Goal: Task Accomplishment & Management: Complete application form

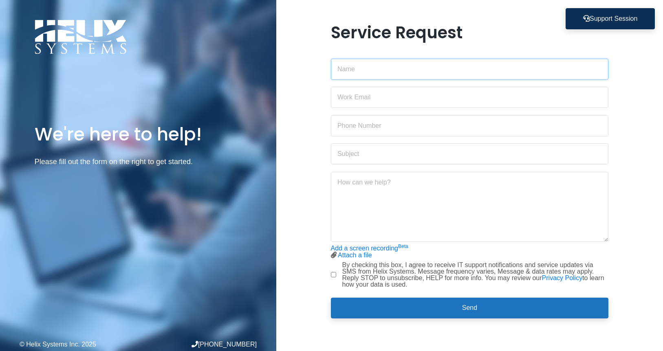
click at [383, 67] on input "text" at bounding box center [470, 69] width 278 height 21
type input "[PERSON_NAME]"
type input "[EMAIL_ADDRESS][DOMAIN_NAME]"
type input "[PHONE_NUMBER]"
click at [406, 157] on input "text" at bounding box center [470, 153] width 278 height 21
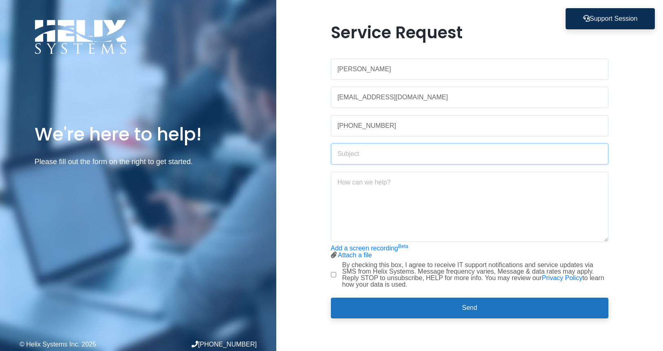
click at [357, 151] on input "text" at bounding box center [470, 153] width 278 height 21
type input "one drive not connecting"
click at [334, 276] on input "By checking this box, I agree to receive IT support notifications and service u…" at bounding box center [333, 274] width 5 height 5
checkbox input "true"
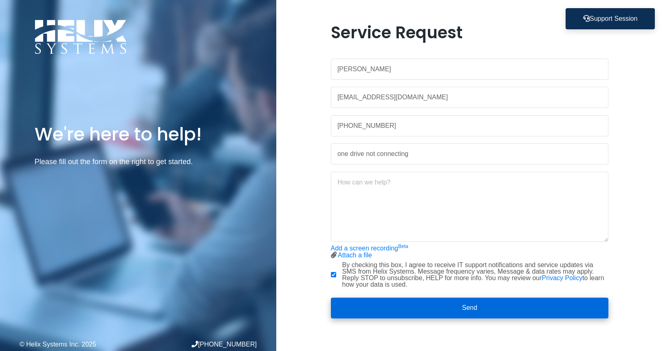
click at [461, 307] on button "Send" at bounding box center [470, 308] width 278 height 21
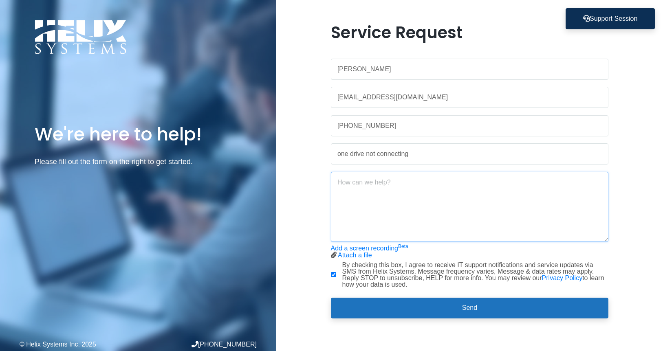
click at [423, 186] on textarea at bounding box center [470, 207] width 278 height 70
drag, startPoint x: 425, startPoint y: 156, endPoint x: 304, endPoint y: 154, distance: 121.1
click at [304, 154] on div "Service Request [PERSON_NAME] [EMAIL_ADDRESS][DOMAIN_NAME] [PHONE_NUMBER] one d…" at bounding box center [469, 176] width 387 height 306
click at [377, 184] on textarea at bounding box center [470, 207] width 278 height 70
paste textarea "one drive not connecting"
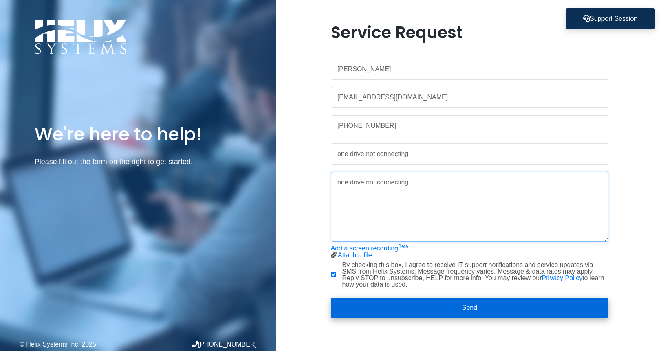
type textarea "one drive not connecting"
click at [476, 307] on button "Send" at bounding box center [470, 308] width 278 height 21
